Goal: Task Accomplishment & Management: Use online tool/utility

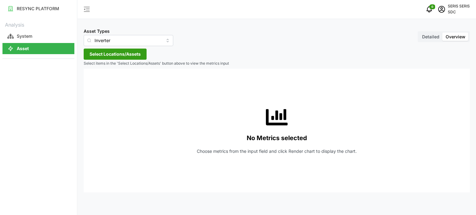
click at [117, 53] on span "Select Locations/Assets" at bounding box center [115, 54] width 51 height 11
click at [111, 56] on span "Select Locations/Assets" at bounding box center [115, 54] width 51 height 11
click at [106, 54] on span "Select Locations/Assets" at bounding box center [115, 54] width 51 height 11
click at [110, 50] on span "Select Locations/Assets" at bounding box center [115, 54] width 51 height 11
click at [130, 53] on span "Select Locations/Assets" at bounding box center [115, 54] width 51 height 11
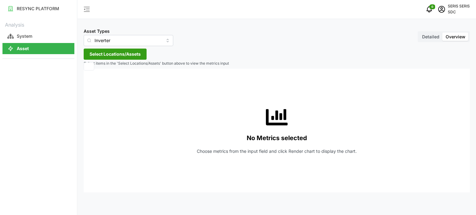
click at [133, 53] on span "Select Locations/Assets" at bounding box center [115, 54] width 51 height 11
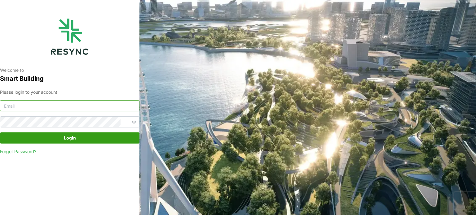
type input "serv354@nus.edu.sg"
click at [81, 137] on span "Login" at bounding box center [70, 138] width 128 height 11
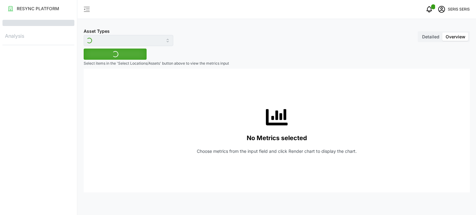
type input "Inverter"
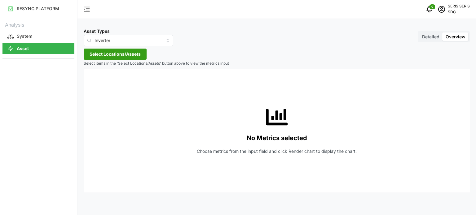
drag, startPoint x: 126, startPoint y: 52, endPoint x: 125, endPoint y: 56, distance: 4.0
click at [126, 52] on span "Select Locations/Assets" at bounding box center [115, 54] width 51 height 11
click at [100, 81] on span "Select SDC-1" at bounding box center [99, 83] width 4 height 4
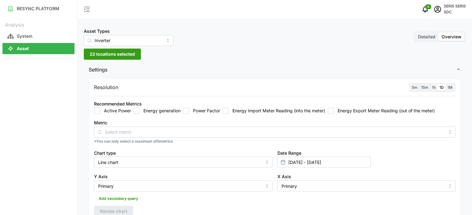
drag, startPoint x: 141, startPoint y: 109, endPoint x: 145, endPoint y: 109, distance: 4.0
click at [141, 109] on label "Energy generation" at bounding box center [160, 111] width 41 height 6
click at [140, 109] on input "Energy generation" at bounding box center [136, 111] width 6 height 6
checkbox input "true"
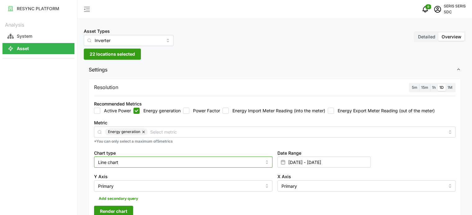
click at [136, 160] on input "Line chart" at bounding box center [183, 162] width 178 height 11
click at [142, 163] on input "Line chart" at bounding box center [183, 162] width 178 height 11
click at [151, 166] on input "Line chart" at bounding box center [183, 162] width 178 height 11
click at [146, 185] on div "Bar chart" at bounding box center [182, 188] width 175 height 11
type input "Bar chart"
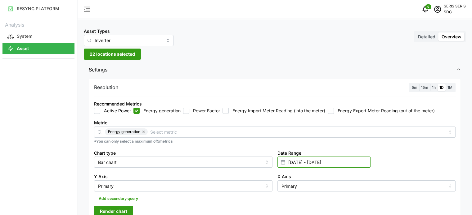
click at [301, 166] on input "[DATE] - [DATE]" at bounding box center [323, 162] width 93 height 11
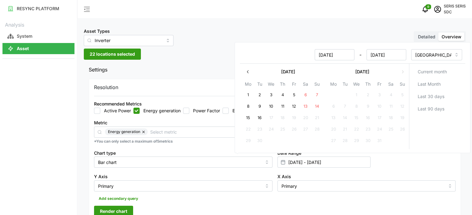
click at [249, 116] on button "15" at bounding box center [247, 118] width 11 height 11
type input "[DATE] - [DATE]"
type input "[DATE]"
click at [249, 116] on button "15" at bounding box center [247, 118] width 11 height 11
type input "[DATE] - [DATE]"
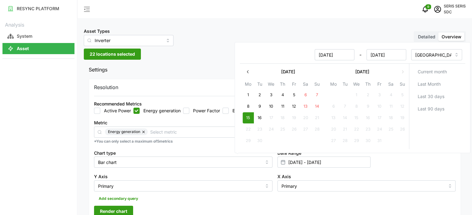
type input "[DATE]"
click at [212, 171] on div "Y Axis Primary" at bounding box center [182, 183] width 183 height 24
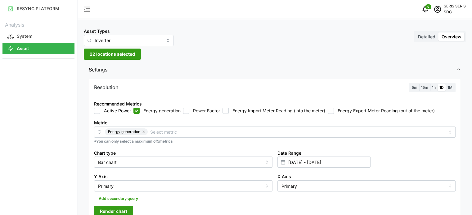
click at [121, 205] on div "Resolution 5m 15m 1h 1D 1M Recommended Metrics Active Power Energy generation P…" at bounding box center [275, 150] width 372 height 143
click at [122, 209] on span "Render chart" at bounding box center [113, 211] width 27 height 11
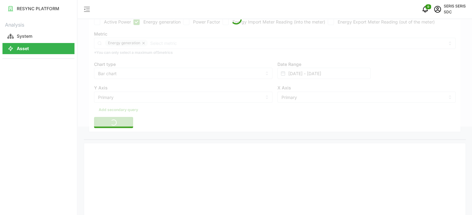
scroll to position [124, 0]
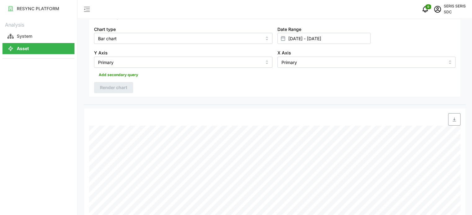
click at [459, 120] on span "button" at bounding box center [454, 120] width 12 height 12
